Goal: Find specific page/section: Find specific page/section

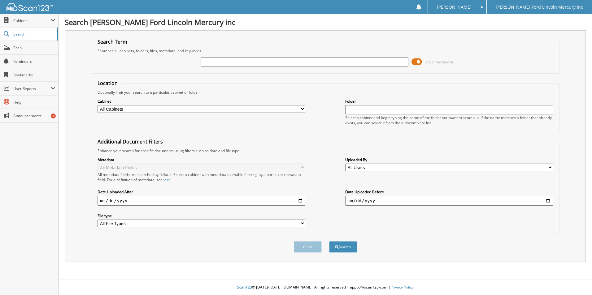
click at [234, 62] on input "text" at bounding box center [305, 61] width 208 height 9
type input "2574081"
click at [329, 242] on button "Search" at bounding box center [343, 247] width 28 height 11
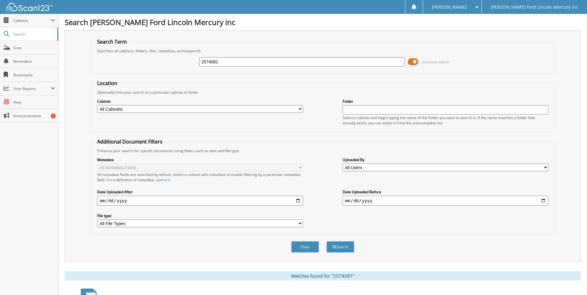
click at [413, 62] on span at bounding box center [413, 61] width 11 height 9
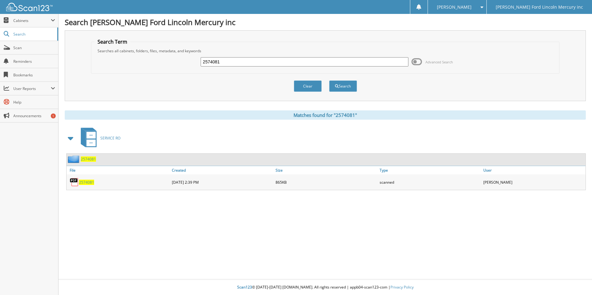
click at [86, 183] on span "2574081" at bounding box center [86, 182] width 15 height 5
